Goal: Information Seeking & Learning: Learn about a topic

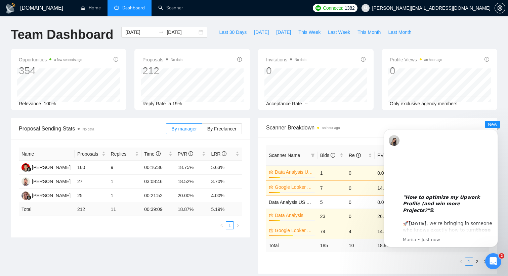
click at [494, 258] on icon "Open Intercom Messenger" at bounding box center [493, 261] width 11 height 11
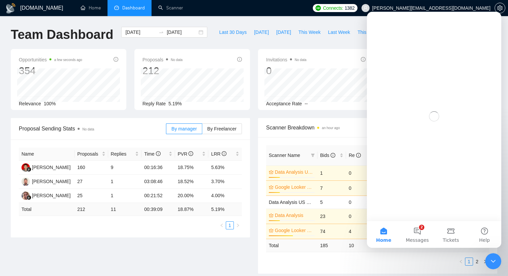
click at [494, 258] on icon "Close Intercom Messenger" at bounding box center [493, 262] width 8 height 8
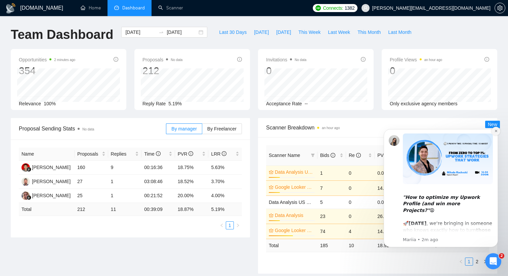
click at [494, 132] on icon "Dismiss notification" at bounding box center [496, 131] width 4 height 4
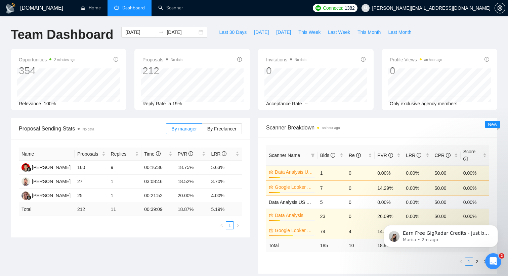
click at [493, 261] on icon "Open Intercom Messenger" at bounding box center [493, 261] width 5 height 5
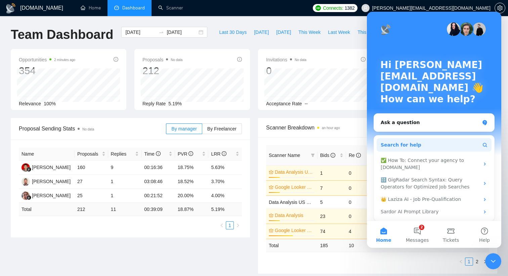
scroll to position [4, 0]
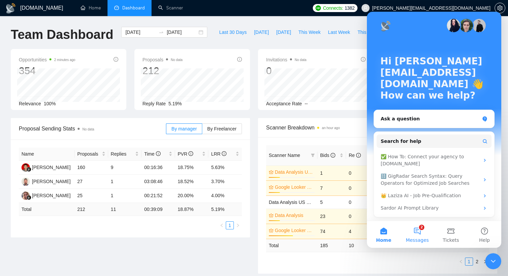
click at [423, 229] on button "2 Messages" at bounding box center [417, 234] width 34 height 27
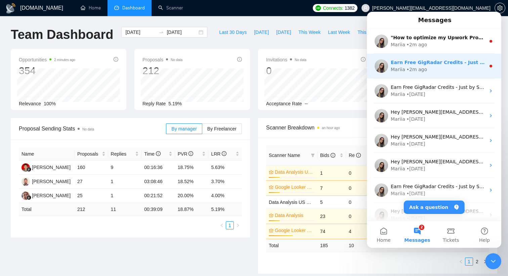
click at [415, 70] on div "• 2m ago" at bounding box center [416, 69] width 20 height 7
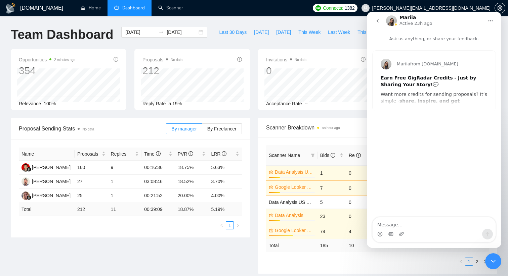
click at [377, 22] on icon "go back" at bounding box center [377, 20] width 5 height 5
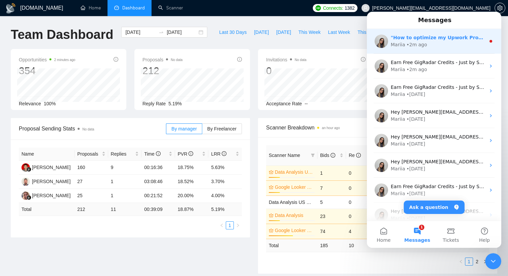
click at [403, 49] on div ""How to optimize my Upwork Profile (and win more Projects?" 😩 🚀 [DATE], we’re b…" at bounding box center [434, 41] width 134 height 25
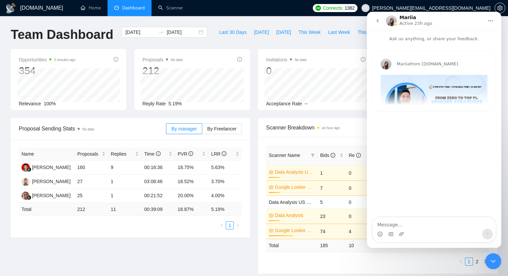
click at [335, 49] on div "Last 30 Days [DATE] [DATE] This Week Last Week This Month Last Month" at bounding box center [315, 38] width 208 height 22
click at [495, 257] on div "Close Intercom Messenger" at bounding box center [493, 262] width 16 height 16
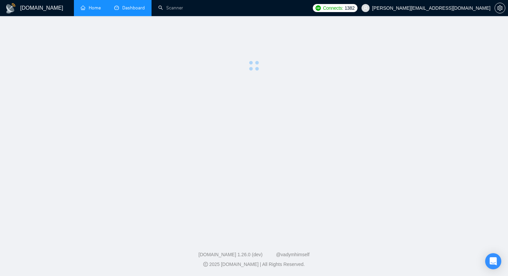
click at [93, 10] on link "Home" at bounding box center [91, 8] width 20 height 6
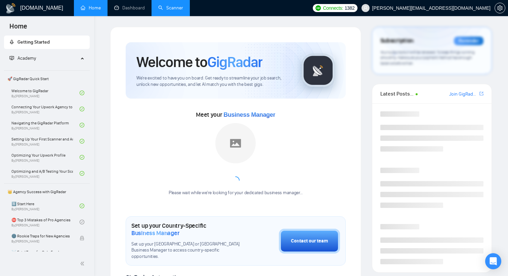
click at [175, 8] on link "Scanner" at bounding box center [170, 8] width 25 height 6
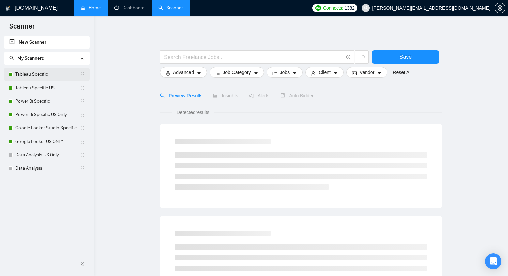
click at [46, 75] on link "Tableau Specific" at bounding box center [47, 74] width 64 height 13
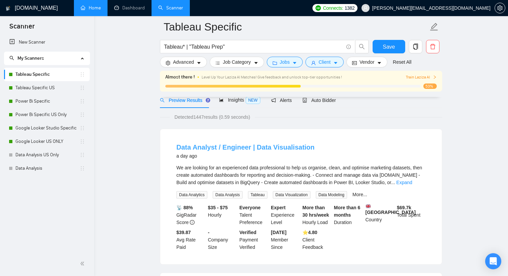
scroll to position [28, 0]
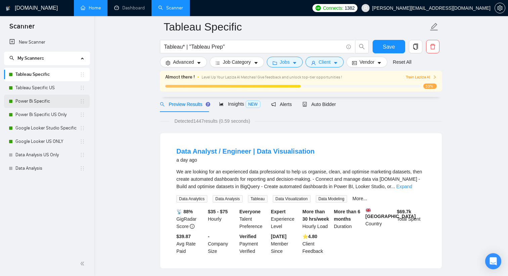
click at [42, 100] on link "Power Bi Specific" at bounding box center [47, 101] width 64 height 13
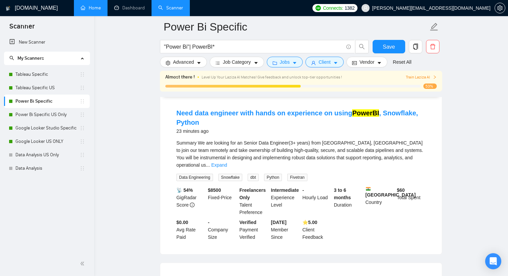
scroll to position [70, 0]
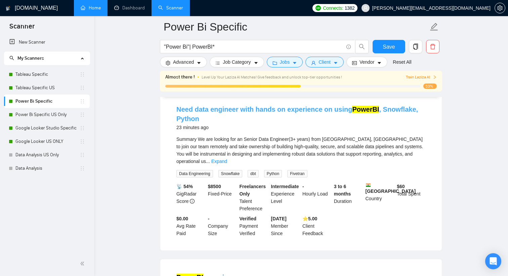
click at [199, 113] on link "Need data engineer with hands on experience on using PowerBI , Snowflake, Python" at bounding box center [297, 114] width 242 height 17
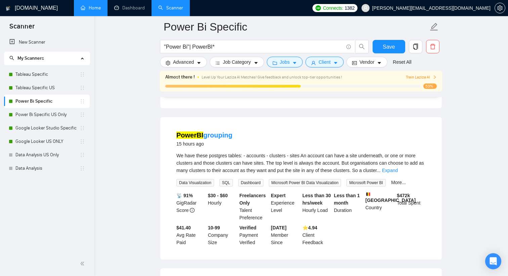
scroll to position [213, 0]
click at [92, 11] on link "Home" at bounding box center [91, 8] width 20 height 6
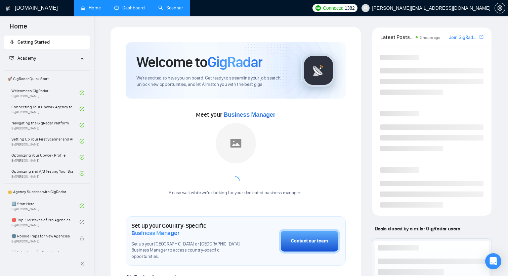
click at [121, 6] on link "Dashboard" at bounding box center [129, 8] width 31 height 6
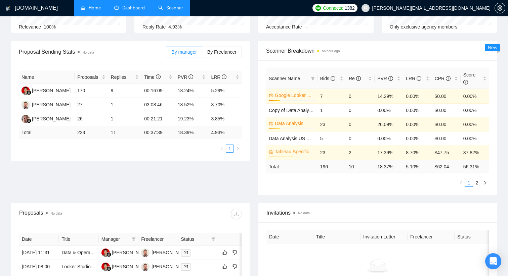
scroll to position [196, 0]
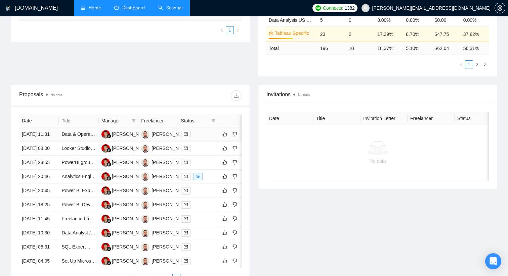
click at [210, 138] on div at bounding box center [198, 135] width 34 height 8
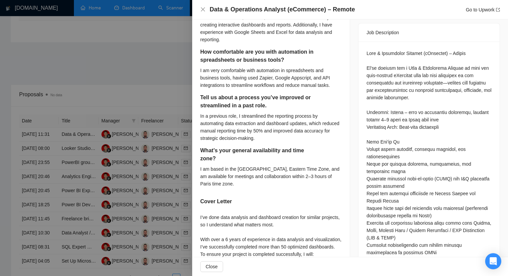
scroll to position [271, 0]
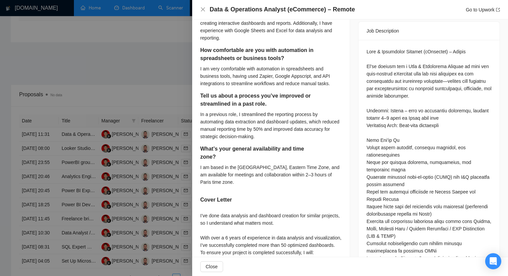
click at [157, 41] on div at bounding box center [254, 138] width 508 height 276
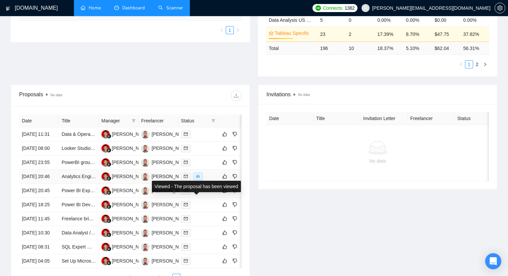
click at [200, 180] on span at bounding box center [197, 176] width 9 height 7
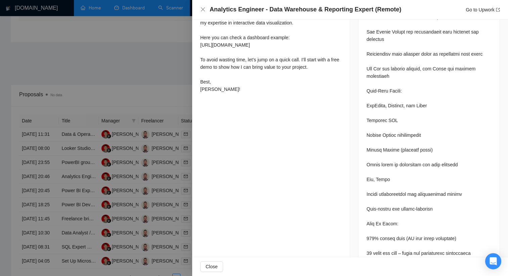
scroll to position [540, 0]
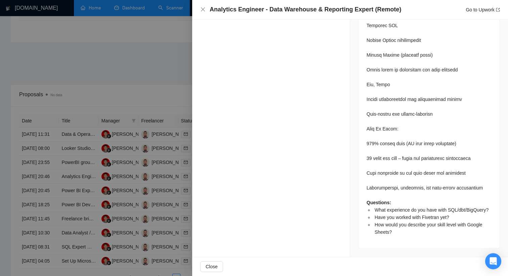
click at [152, 144] on div at bounding box center [254, 138] width 508 height 276
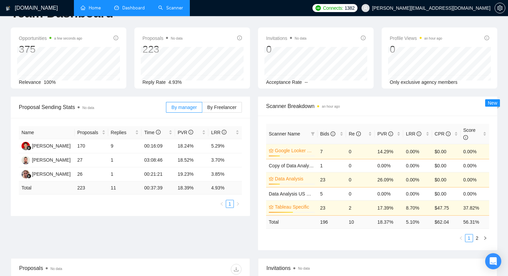
scroll to position [0, 0]
